Goal: Navigation & Orientation: Understand site structure

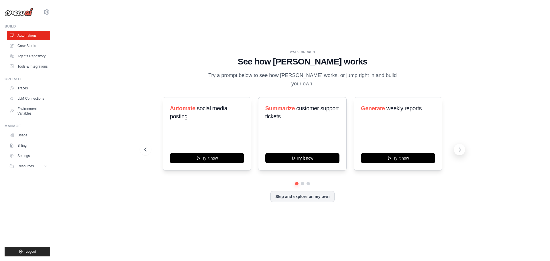
click at [457, 148] on icon at bounding box center [460, 150] width 6 height 6
click at [205, 121] on div "Create email marketing campaigns" at bounding box center [207, 114] width 74 height 21
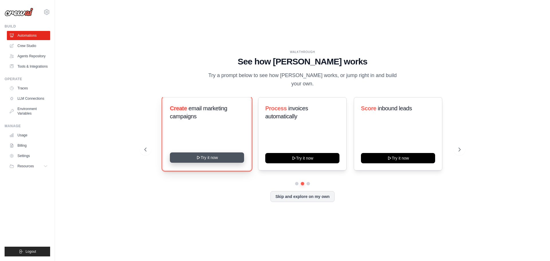
click at [204, 156] on button "Try it now" at bounding box center [207, 157] width 74 height 10
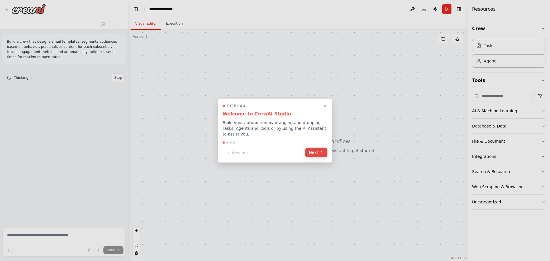
click at [321, 150] on icon at bounding box center [322, 152] width 5 height 5
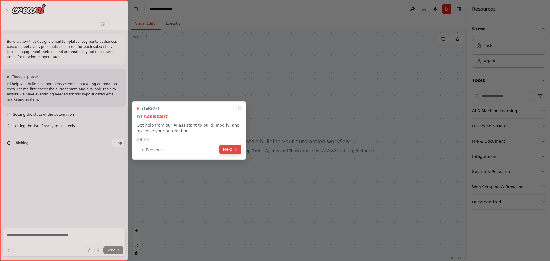
click at [232, 149] on button "Next" at bounding box center [231, 149] width 22 height 9
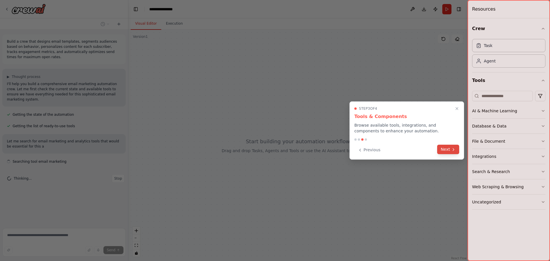
click at [447, 148] on button "Next" at bounding box center [448, 149] width 22 height 9
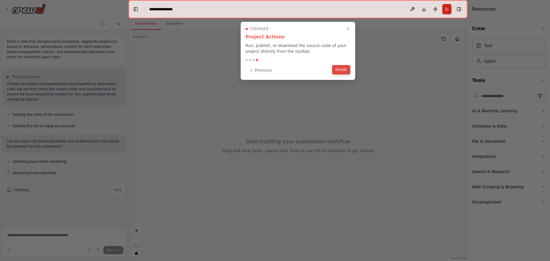
click at [341, 67] on button "Finish" at bounding box center [341, 69] width 18 height 9
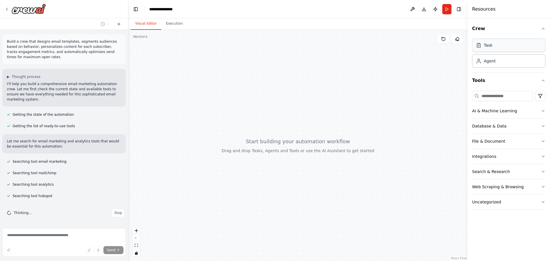
click at [514, 42] on div "Task" at bounding box center [508, 45] width 73 height 13
click at [515, 45] on div "Task" at bounding box center [508, 45] width 73 height 13
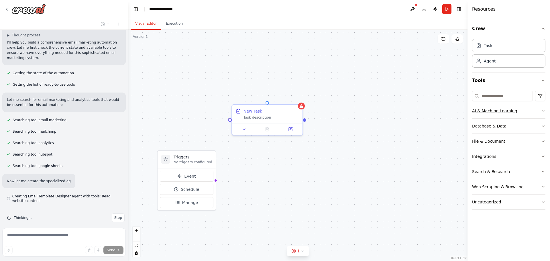
click at [500, 115] on button "AI & Machine Learning" at bounding box center [508, 110] width 73 height 15
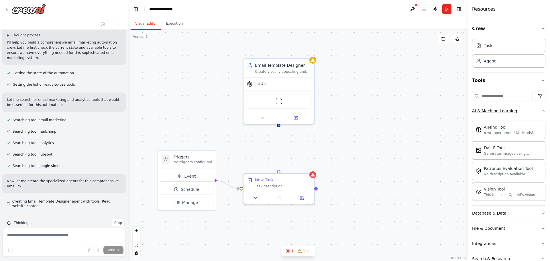
scroll to position [47, 0]
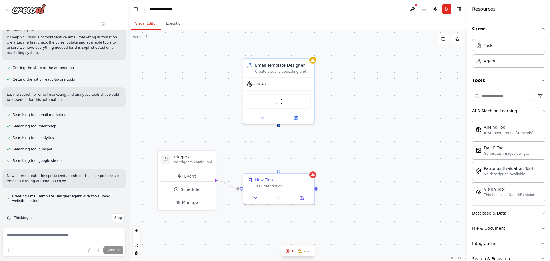
click at [529, 111] on button "AI & Machine Learning" at bounding box center [508, 110] width 73 height 15
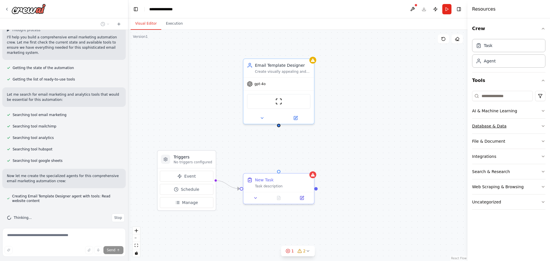
click at [525, 121] on button "Database & Data" at bounding box center [508, 126] width 73 height 15
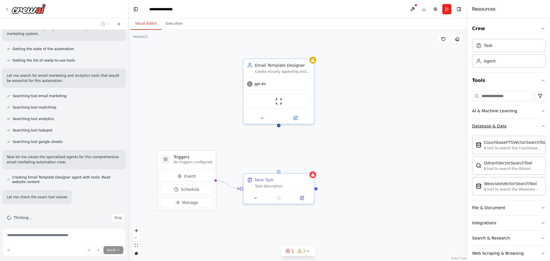
click at [525, 121] on button "Database & Data" at bounding box center [508, 126] width 73 height 15
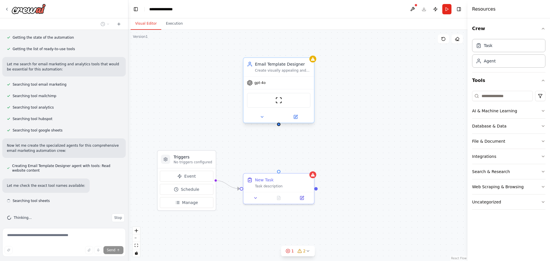
click at [273, 75] on div "Email Template Designer Create visually appealing and conversion-optimized emai…" at bounding box center [279, 67] width 71 height 18
click at [279, 98] on img at bounding box center [278, 100] width 7 height 7
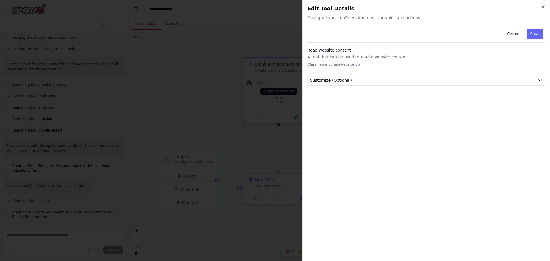
scroll to position [93, 0]
click at [345, 75] on button "Customize (Optional)" at bounding box center [427, 80] width 238 height 11
click at [516, 35] on button "Cancel" at bounding box center [514, 34] width 20 height 10
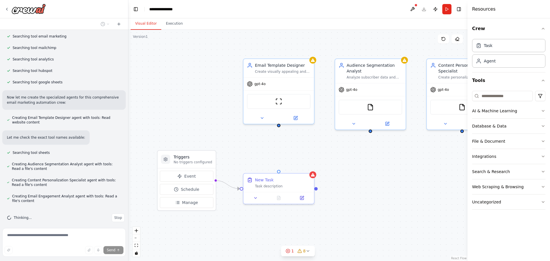
scroll to position [141, 0]
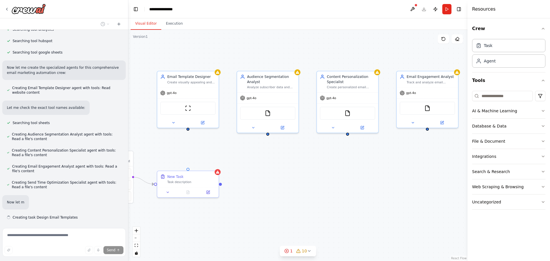
drag, startPoint x: 404, startPoint y: 160, endPoint x: 309, endPoint y: 165, distance: 95.0
click at [298, 161] on div "Triggers No triggers configured Event Schedule Manage New Task Task description…" at bounding box center [297, 145] width 339 height 231
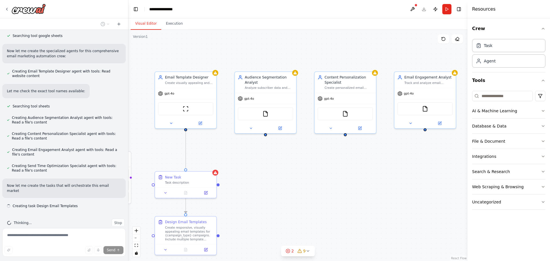
scroll to position [177, 0]
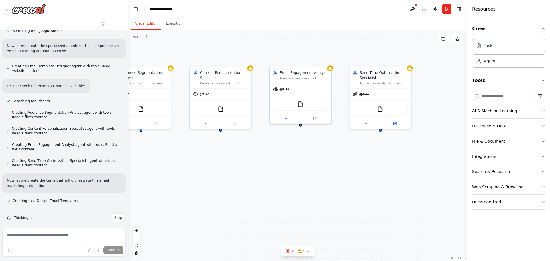
drag, startPoint x: 402, startPoint y: 169, endPoint x: 279, endPoint y: 164, distance: 123.3
click at [277, 165] on div ".deletable-edge-delete-btn { width: 20px; height: 20px; border: 0px solid #ffff…" at bounding box center [297, 145] width 339 height 231
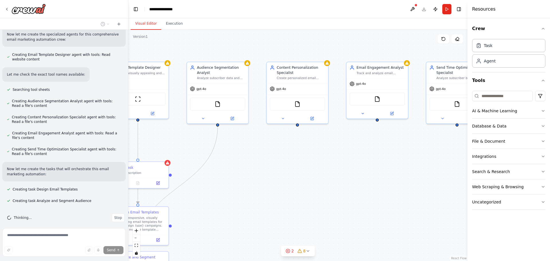
drag, startPoint x: 285, startPoint y: 167, endPoint x: 362, endPoint y: 162, distance: 77.3
click at [362, 162] on div ".deletable-edge-delete-btn { width: 20px; height: 20px; border: 0px solid #ffff…" at bounding box center [297, 145] width 339 height 231
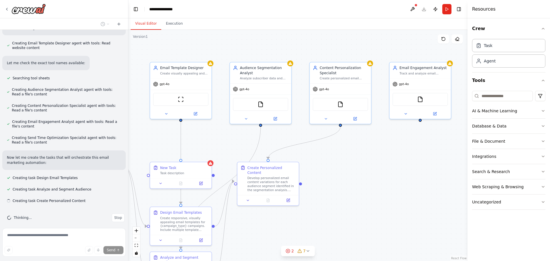
drag, startPoint x: 320, startPoint y: 171, endPoint x: 363, endPoint y: 171, distance: 43.3
click at [363, 171] on div ".deletable-edge-delete-btn { width: 20px; height: 20px; border: 0px solid #ffff…" at bounding box center [297, 145] width 339 height 231
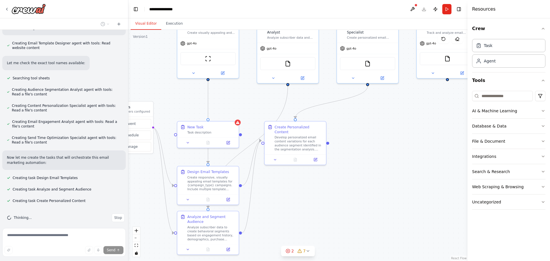
drag, startPoint x: 336, startPoint y: 177, endPoint x: 363, endPoint y: 136, distance: 48.8
click at [363, 136] on div ".deletable-edge-delete-btn { width: 20px; height: 20px; border: 0px solid #ffff…" at bounding box center [297, 145] width 339 height 231
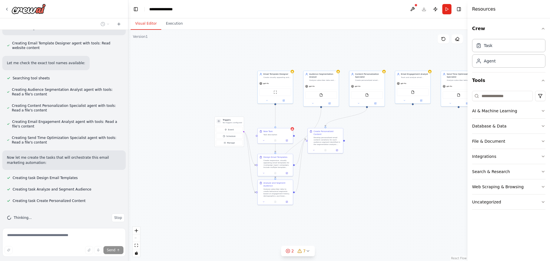
scroll to position [211, 0]
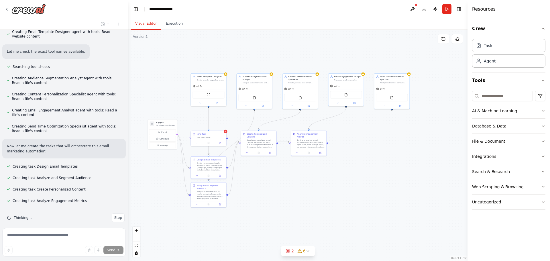
drag, startPoint x: 395, startPoint y: 168, endPoint x: 327, endPoint y: 170, distance: 68.0
click at [328, 170] on div ".deletable-edge-delete-btn { width: 20px; height: 20px; border: 0px solid #ffff…" at bounding box center [297, 145] width 339 height 231
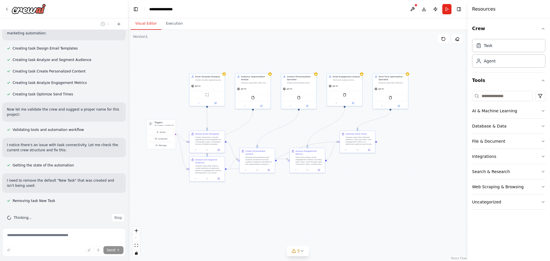
scroll to position [343, 0]
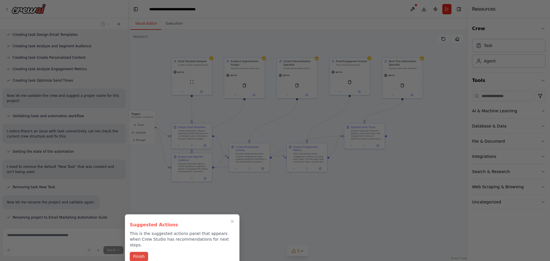
click at [137, 252] on button "Finish" at bounding box center [139, 256] width 18 height 9
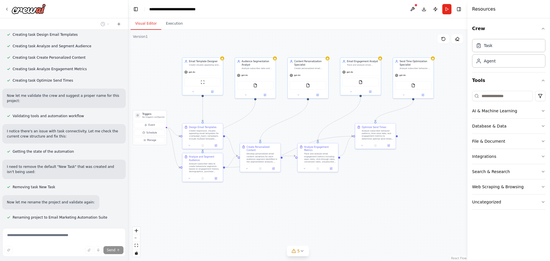
drag, startPoint x: 230, startPoint y: 213, endPoint x: 241, endPoint y: 213, distance: 10.9
click at [241, 213] on div ".deletable-edge-delete-btn { width: 20px; height: 20px; border: 0px solid #ffff…" at bounding box center [297, 145] width 339 height 231
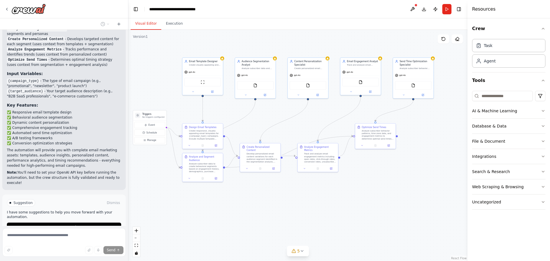
scroll to position [702, 0]
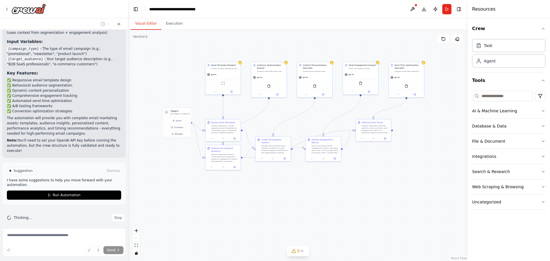
drag, startPoint x: 259, startPoint y: 192, endPoint x: 287, endPoint y: 193, distance: 29.0
click at [287, 193] on div ".deletable-edge-delete-btn { width: 20px; height: 20px; border: 0px solid #ffff…" at bounding box center [297, 145] width 339 height 231
click at [12, 4] on img at bounding box center [28, 9] width 34 height 10
click at [6, 9] on icon at bounding box center [7, 9] width 5 height 5
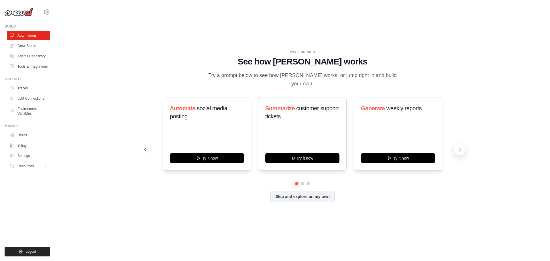
click at [459, 149] on icon at bounding box center [460, 150] width 6 height 6
click at [21, 13] on img at bounding box center [19, 12] width 29 height 9
click at [30, 45] on link "Crew Studio" at bounding box center [28, 45] width 43 height 9
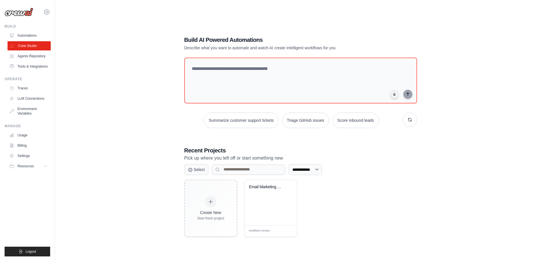
click at [32, 47] on link "Crew Studio" at bounding box center [28, 45] width 43 height 9
click at [17, 71] on link "Tools & Integrations" at bounding box center [28, 66] width 43 height 9
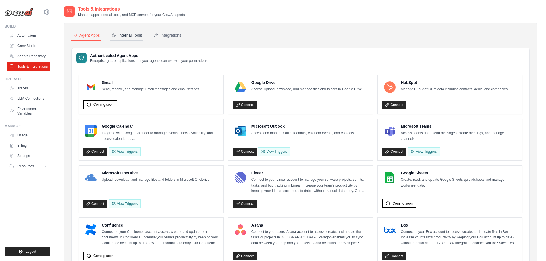
click at [131, 34] on div "Internal Tools" at bounding box center [126, 35] width 31 height 6
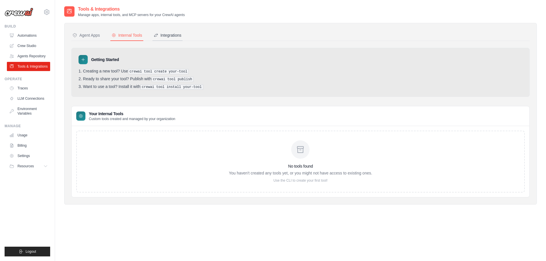
click at [176, 32] on div "Integrations" at bounding box center [168, 35] width 28 height 6
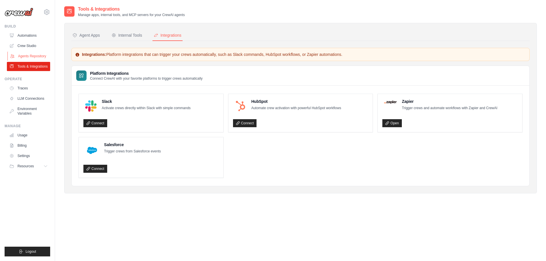
click at [36, 56] on link "Agents Repository" at bounding box center [28, 56] width 43 height 9
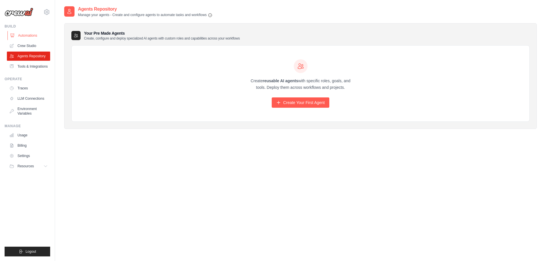
click at [27, 33] on link "Automations" at bounding box center [28, 35] width 43 height 9
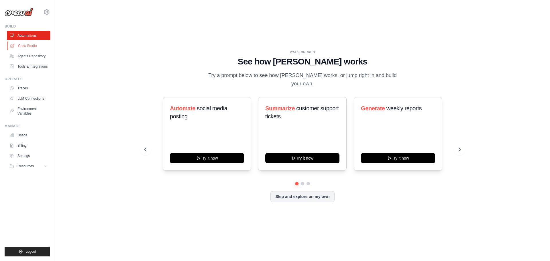
click at [25, 44] on link "Crew Studio" at bounding box center [28, 45] width 43 height 9
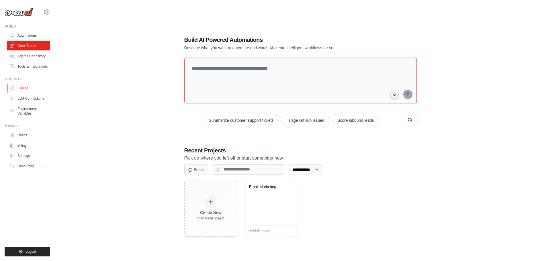
click at [23, 91] on link "Traces" at bounding box center [28, 88] width 43 height 9
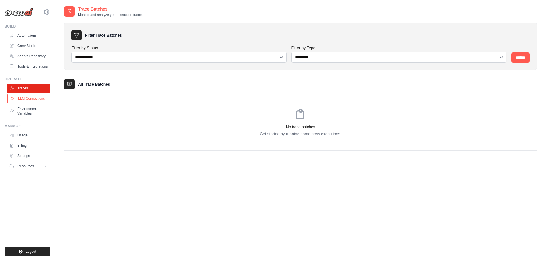
click at [28, 101] on link "LLM Connections" at bounding box center [28, 98] width 43 height 9
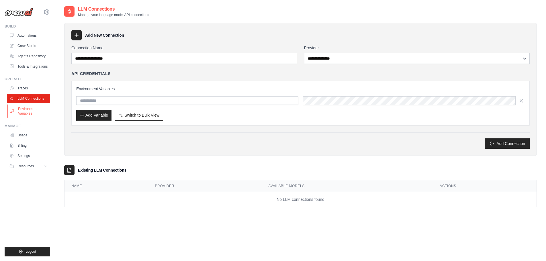
click at [28, 114] on link "Environment Variables" at bounding box center [28, 111] width 43 height 14
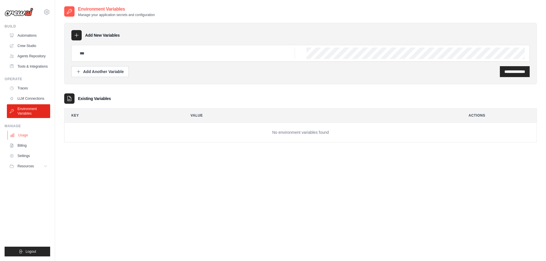
click at [21, 135] on link "Usage" at bounding box center [28, 135] width 43 height 9
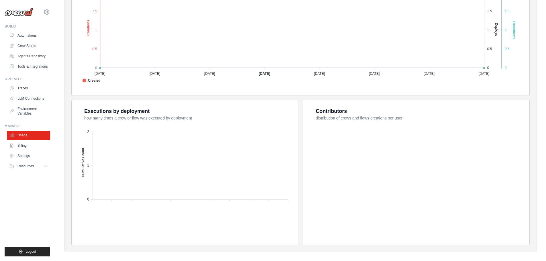
scroll to position [154, 0]
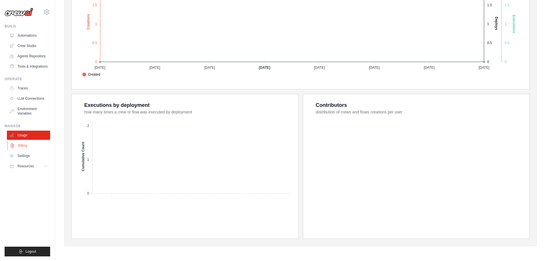
click at [22, 149] on link "Billing" at bounding box center [28, 145] width 43 height 9
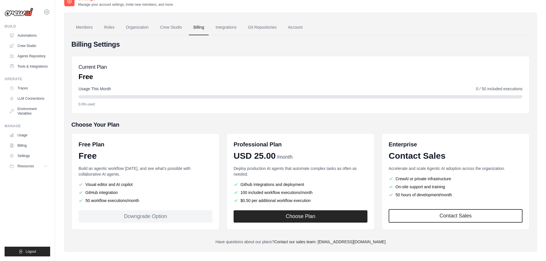
scroll to position [16, 0]
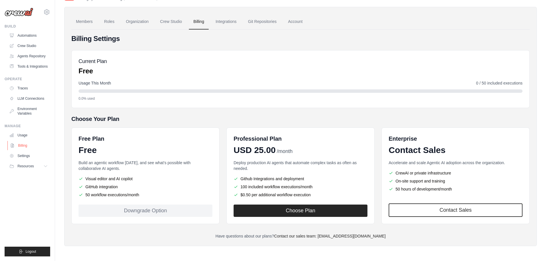
click at [23, 149] on link "Billing" at bounding box center [28, 145] width 43 height 9
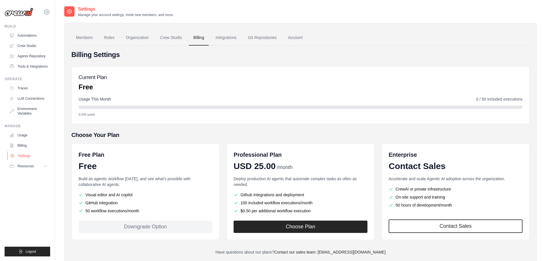
click at [24, 158] on link "Settings" at bounding box center [28, 155] width 43 height 9
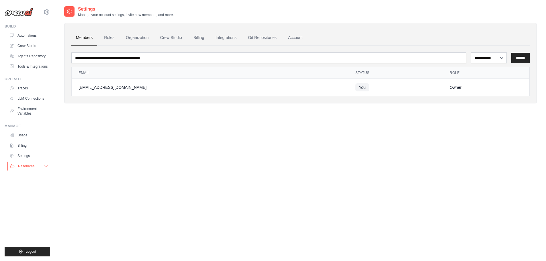
click at [27, 169] on span "Resources" at bounding box center [26, 166] width 16 height 5
click at [28, 178] on span "Documentation" at bounding box center [31, 176] width 23 height 5
